Goal: Task Accomplishment & Management: Complete application form

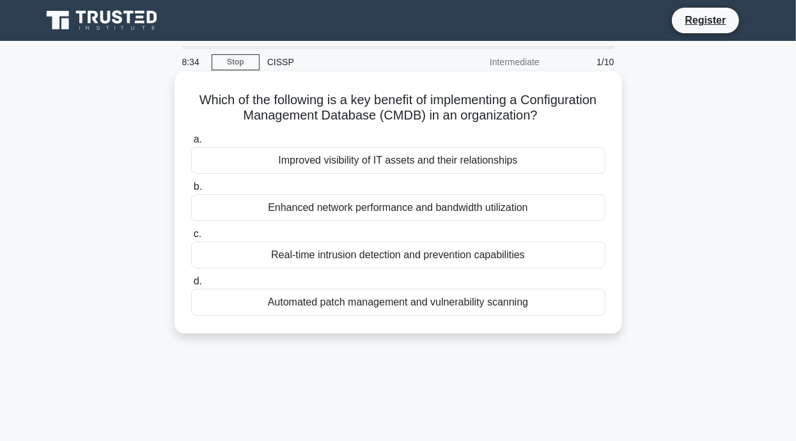
click at [258, 306] on div "Automated patch management and vulnerability scanning" at bounding box center [398, 302] width 414 height 27
click at [191, 286] on input "d. Automated patch management and vulnerability scanning" at bounding box center [191, 281] width 0 height 8
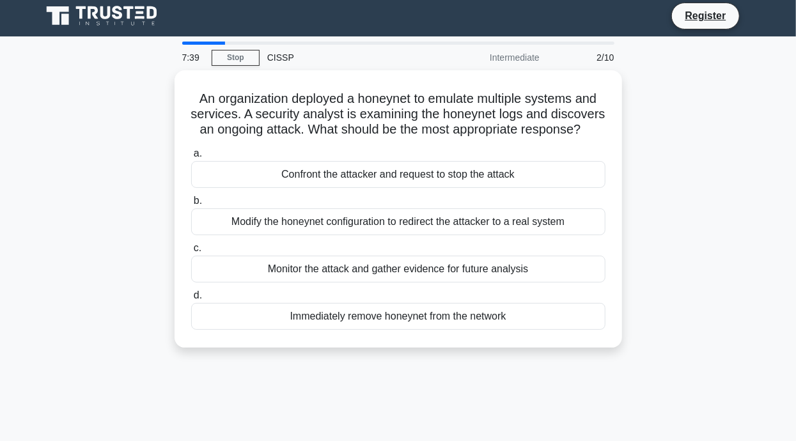
scroll to position [4, 0]
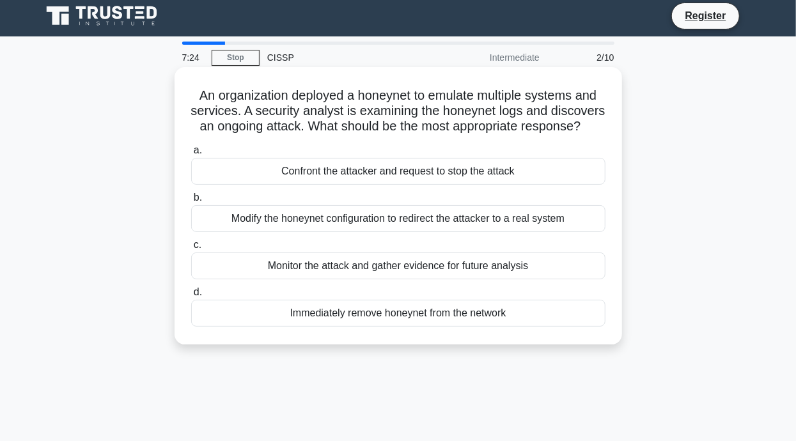
click at [537, 327] on div "Immediately remove honeynet from the network" at bounding box center [398, 313] width 414 height 27
click at [191, 297] on input "d. Immediately remove honeynet from the network" at bounding box center [191, 292] width 0 height 8
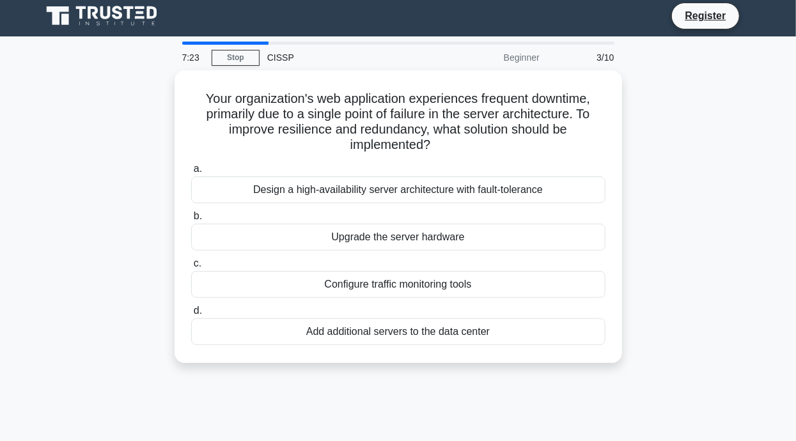
scroll to position [0, 0]
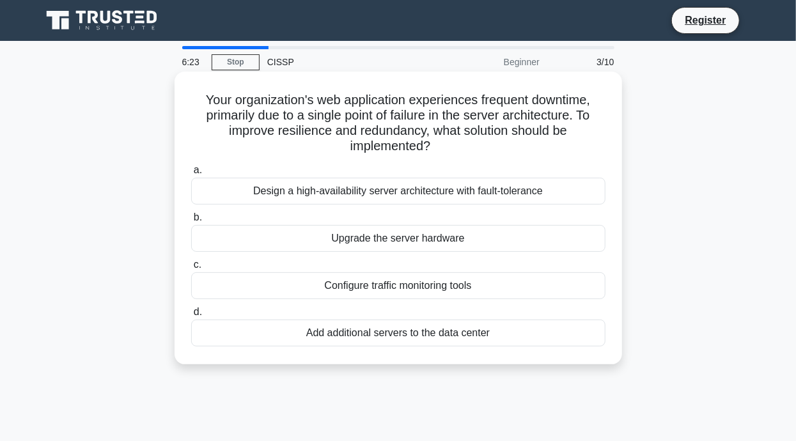
click at [233, 183] on div "Design a high-availability server architecture with fault-tolerance" at bounding box center [398, 191] width 414 height 27
click at [191, 174] on input "a. Design a high-availability server architecture with fault-tolerance" at bounding box center [191, 170] width 0 height 8
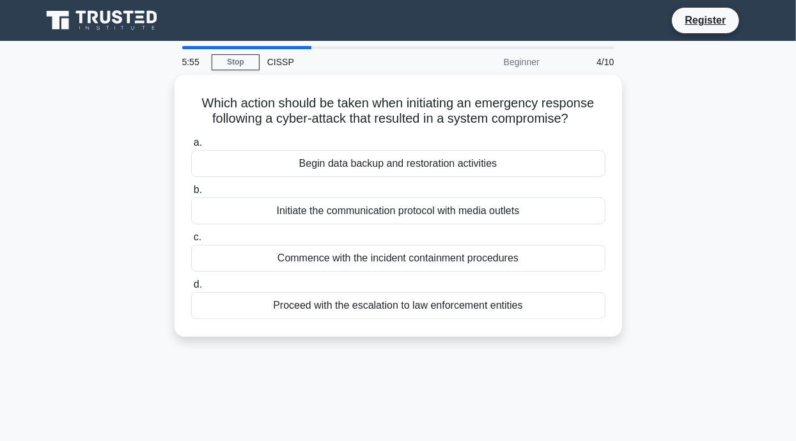
scroll to position [5, 0]
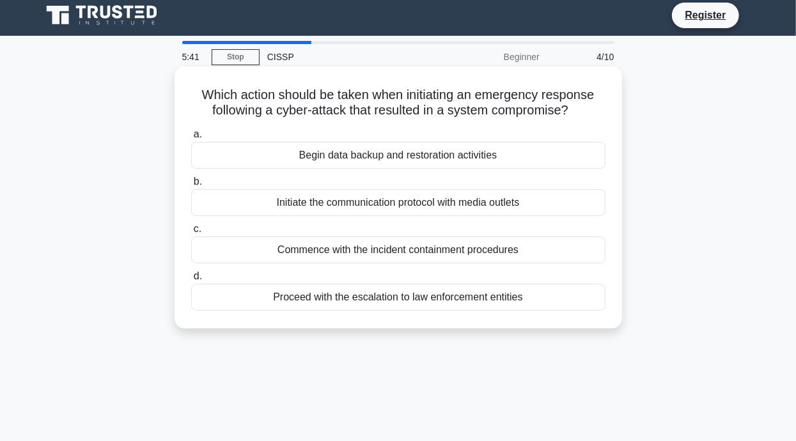
click at [231, 258] on div "Commence with the incident containment procedures" at bounding box center [398, 249] width 414 height 27
click at [191, 233] on input "c. Commence with the incident containment procedures" at bounding box center [191, 229] width 0 height 8
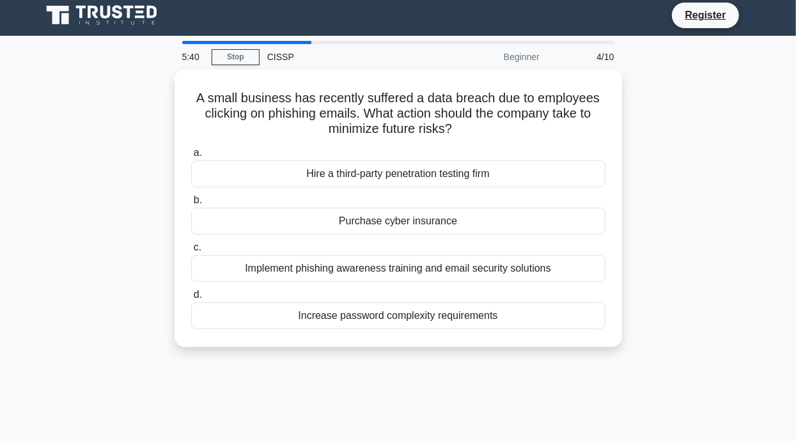
scroll to position [0, 0]
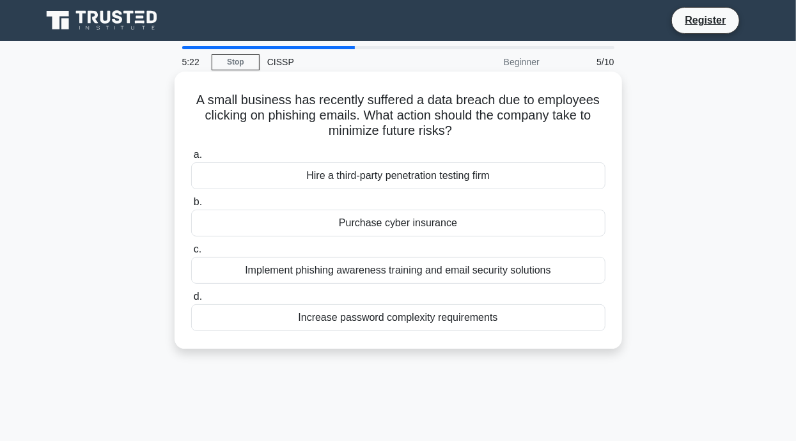
click at [575, 272] on div "Implement phishing awareness training and email security solutions" at bounding box center [398, 270] width 414 height 27
click at [191, 254] on input "c. Implement phishing awareness training and email security solutions" at bounding box center [191, 249] width 0 height 8
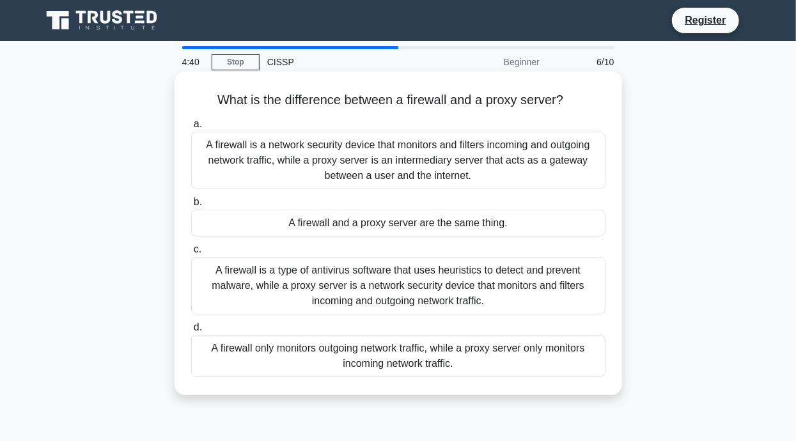
click at [462, 293] on div "A firewall is a type of antivirus software that uses heuristics to detect and p…" at bounding box center [398, 286] width 414 height 58
click at [191, 254] on input "c. A firewall is a type of antivirus software that uses heuristics to detect an…" at bounding box center [191, 249] width 0 height 8
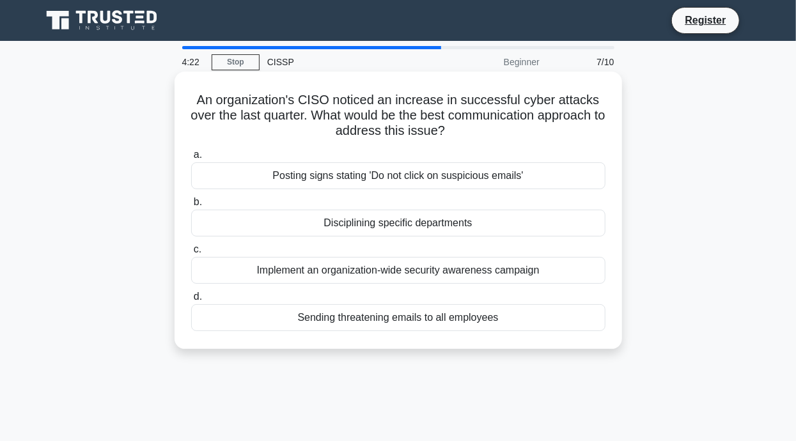
click at [571, 270] on div "Implement an organization-wide security awareness campaign" at bounding box center [398, 270] width 414 height 27
click at [191, 254] on input "c. Implement an organization-wide security awareness campaign" at bounding box center [191, 249] width 0 height 8
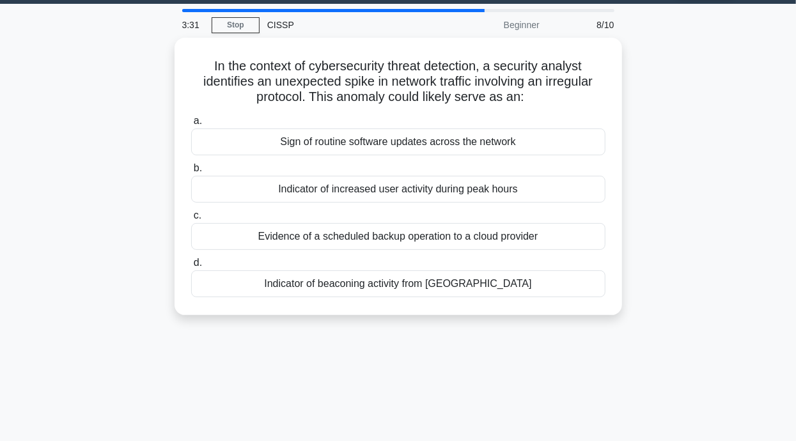
scroll to position [36, 0]
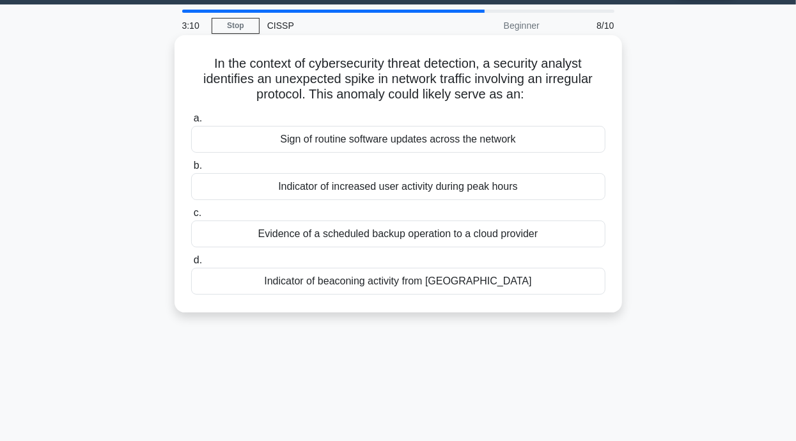
click at [534, 286] on div "Indicator of beaconing activity from malware" at bounding box center [398, 281] width 414 height 27
click at [191, 265] on input "d. Indicator of beaconing activity from malware" at bounding box center [191, 260] width 0 height 8
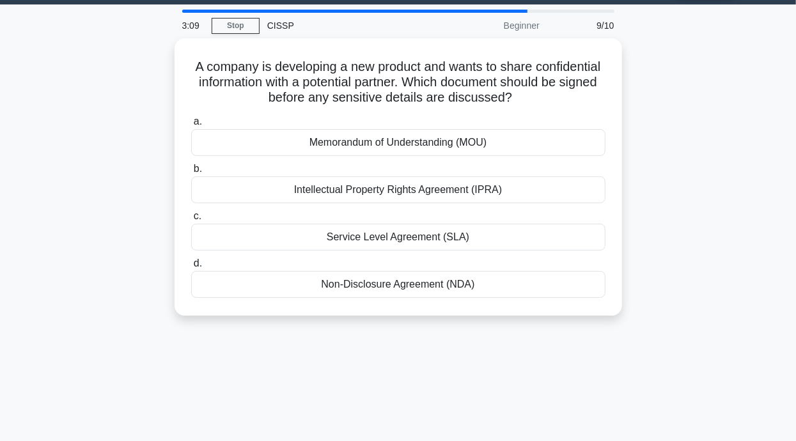
scroll to position [0, 0]
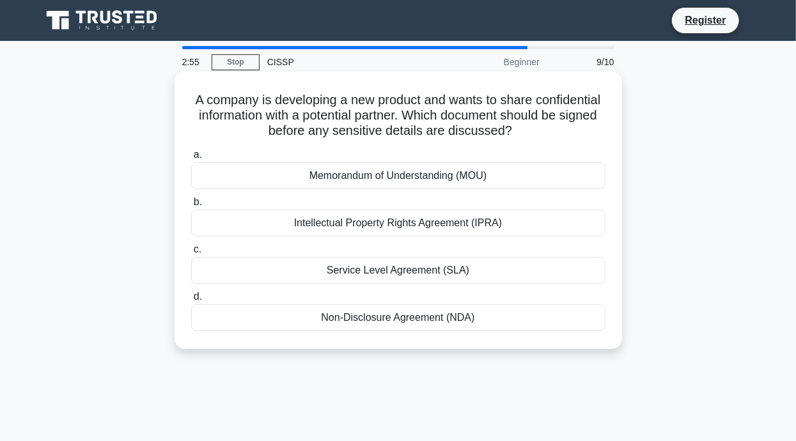
click at [540, 323] on div "Non-Disclosure Agreement (NDA)" at bounding box center [398, 317] width 414 height 27
click at [191, 301] on input "d. Non-Disclosure Agreement (NDA)" at bounding box center [191, 297] width 0 height 8
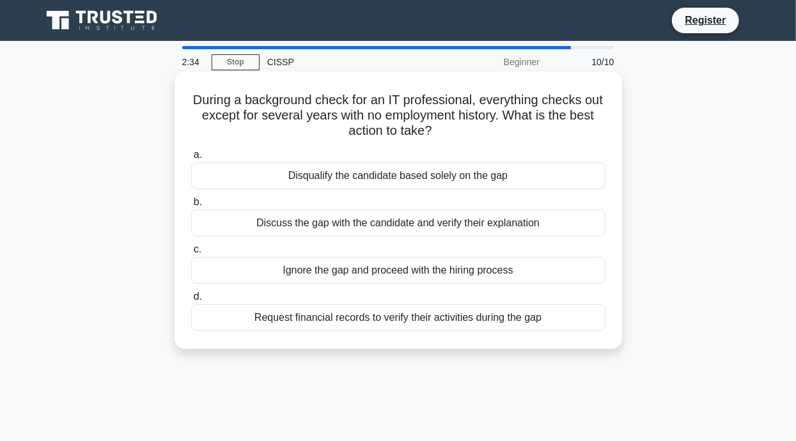
click at [241, 232] on div "Discuss the gap with the candidate and verify their explanation" at bounding box center [398, 223] width 414 height 27
click at [191, 206] on input "b. Discuss the gap with the candidate and verify their explanation" at bounding box center [191, 202] width 0 height 8
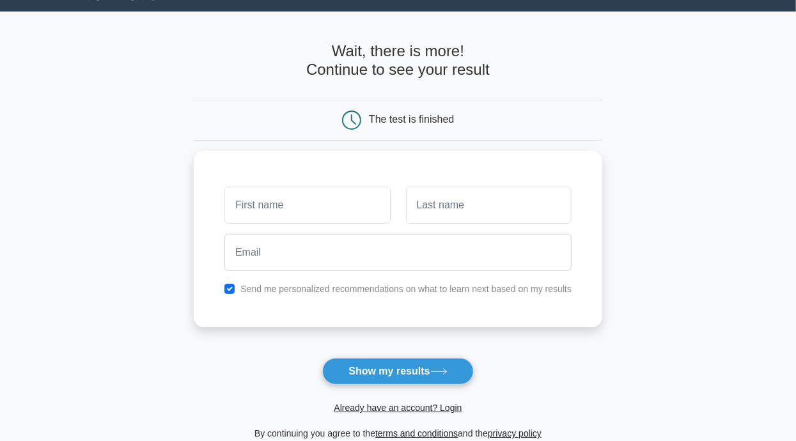
scroll to position [68, 0]
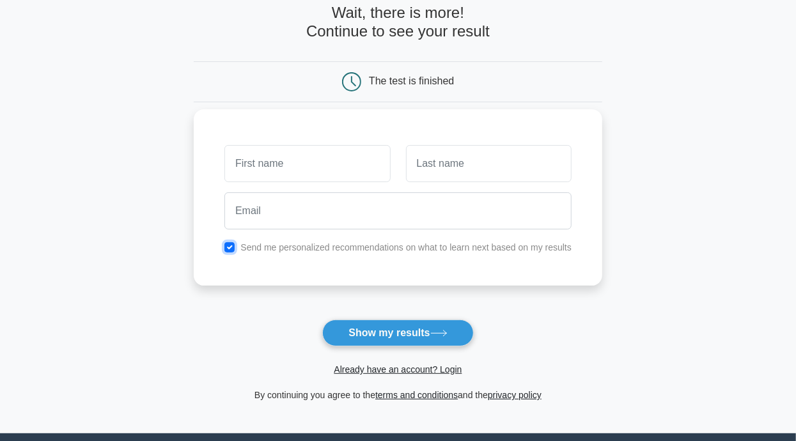
click at [226, 252] on input "checkbox" at bounding box center [229, 247] width 10 height 10
checkbox input "false"
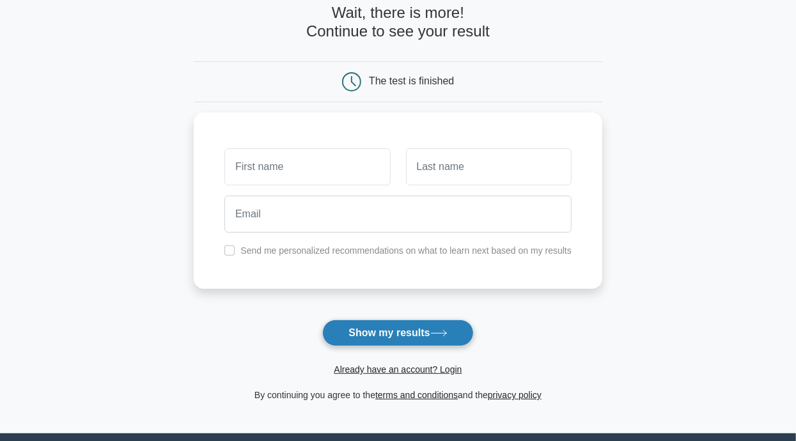
click at [452, 332] on button "Show my results" at bounding box center [397, 333] width 151 height 27
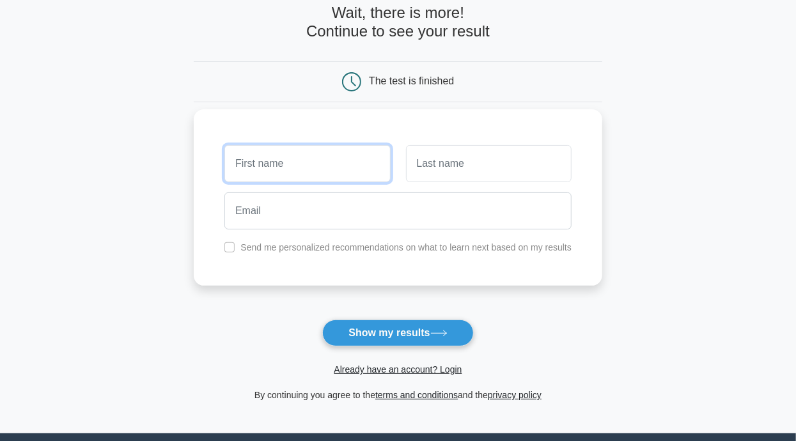
click at [345, 158] on input "text" at bounding box center [307, 163] width 166 height 37
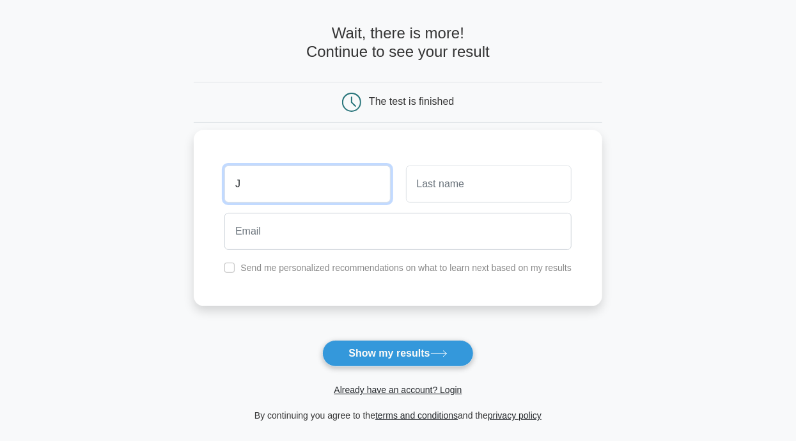
scroll to position [47, 0]
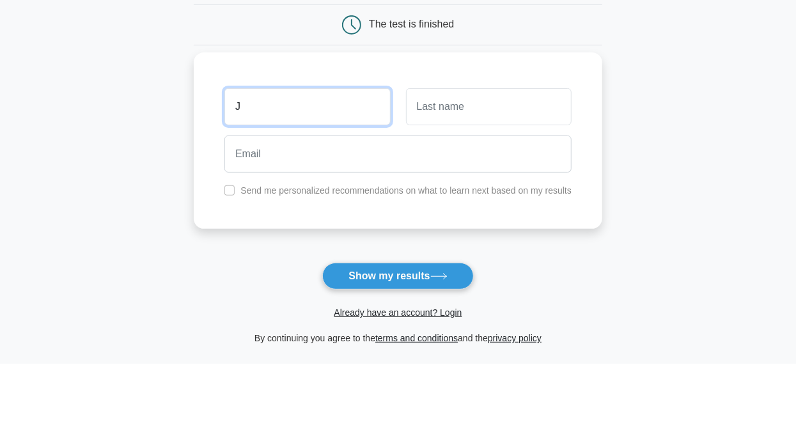
type input "J"
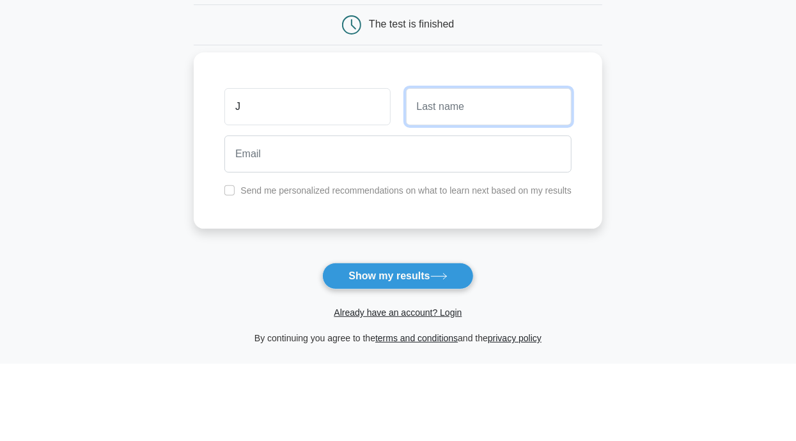
click at [515, 181] on input "text" at bounding box center [489, 184] width 166 height 37
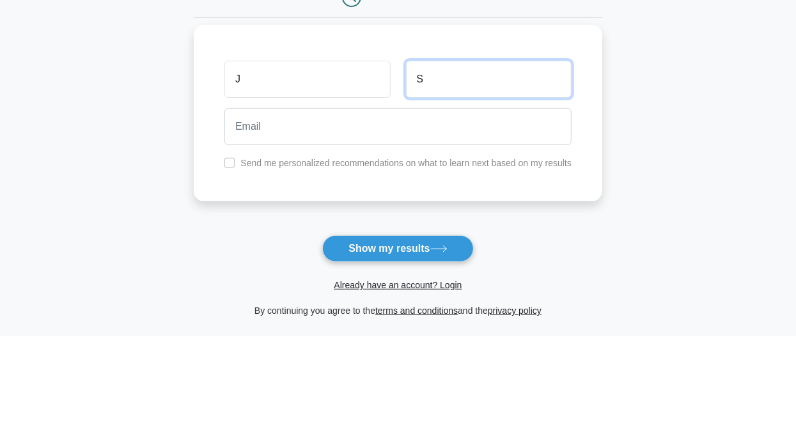
type input "S"
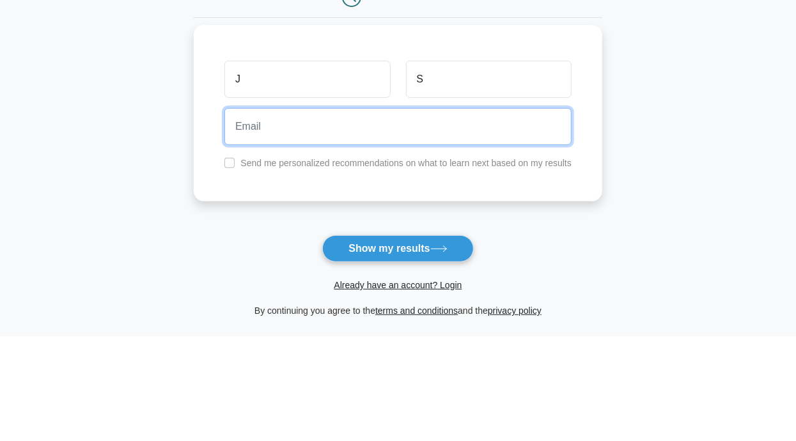
click at [434, 238] on input "email" at bounding box center [397, 231] width 347 height 37
type input "majfsalvador@gmail.com"
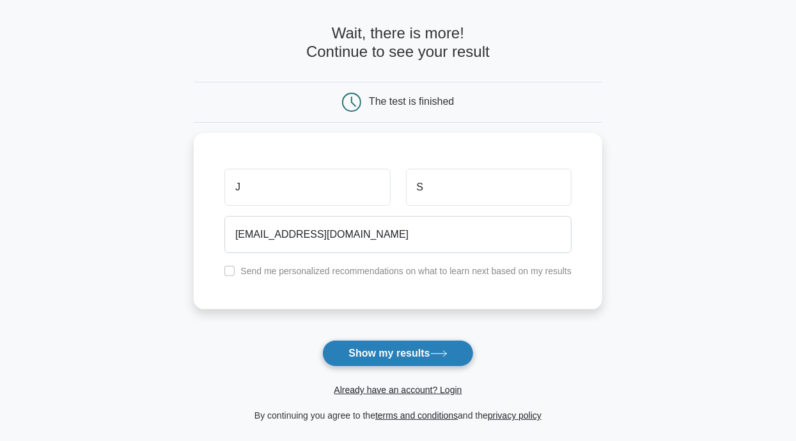
click at [452, 363] on button "Show my results" at bounding box center [397, 353] width 151 height 27
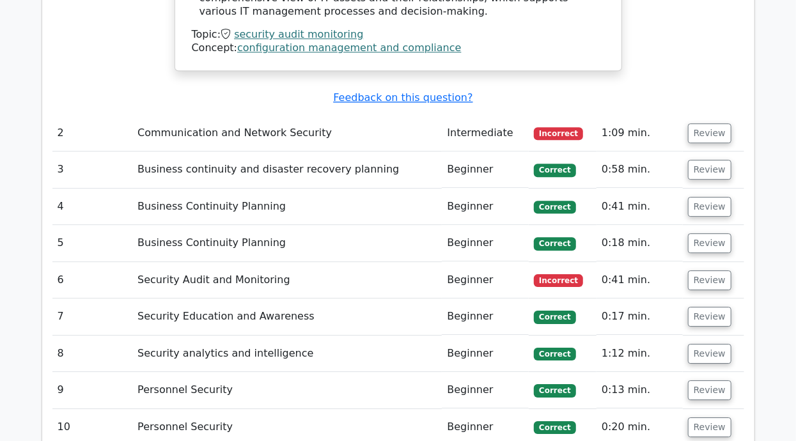
scroll to position [1817, 0]
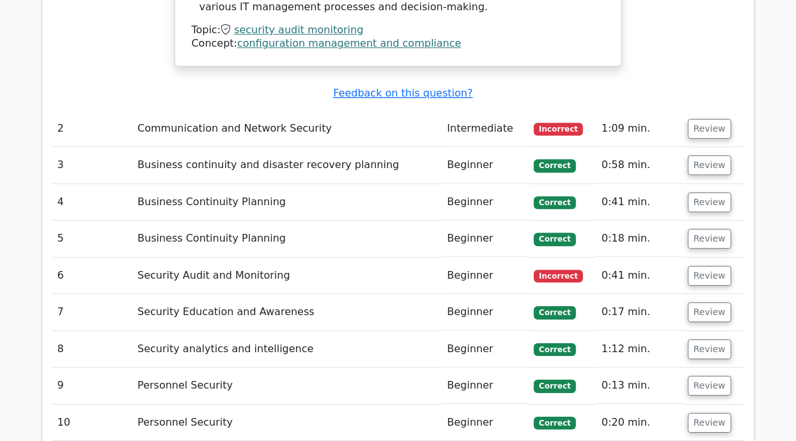
click at [173, 111] on td "Communication and Network Security" at bounding box center [286, 129] width 309 height 36
click at [717, 119] on button "Review" at bounding box center [709, 129] width 43 height 20
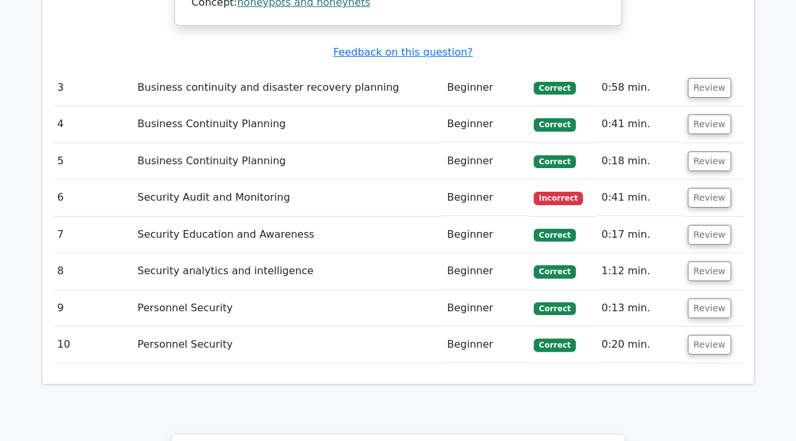
scroll to position [2349, 0]
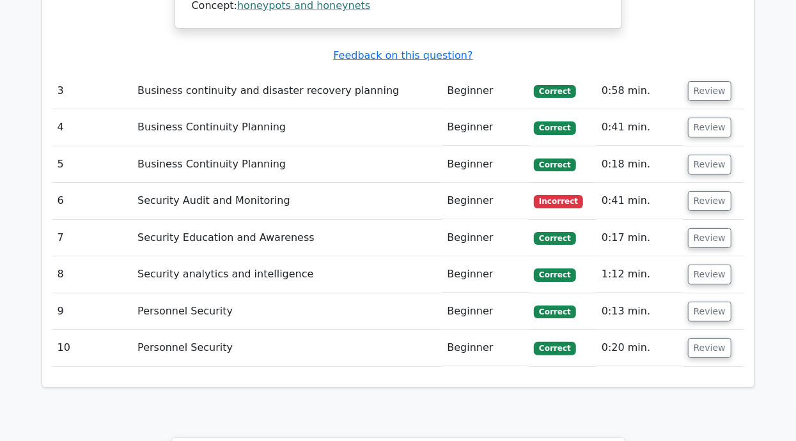
click at [546, 195] on span "Incorrect" at bounding box center [558, 201] width 49 height 13
click at [708, 191] on button "Review" at bounding box center [709, 201] width 43 height 20
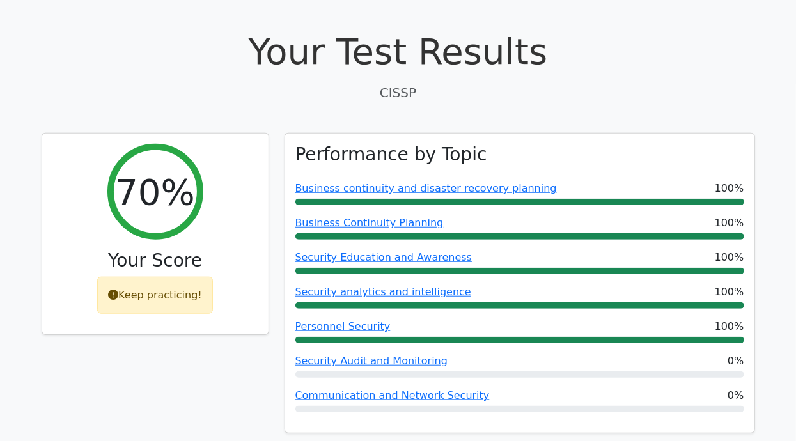
scroll to position [0, 0]
